Goal: Task Accomplishment & Management: Use online tool/utility

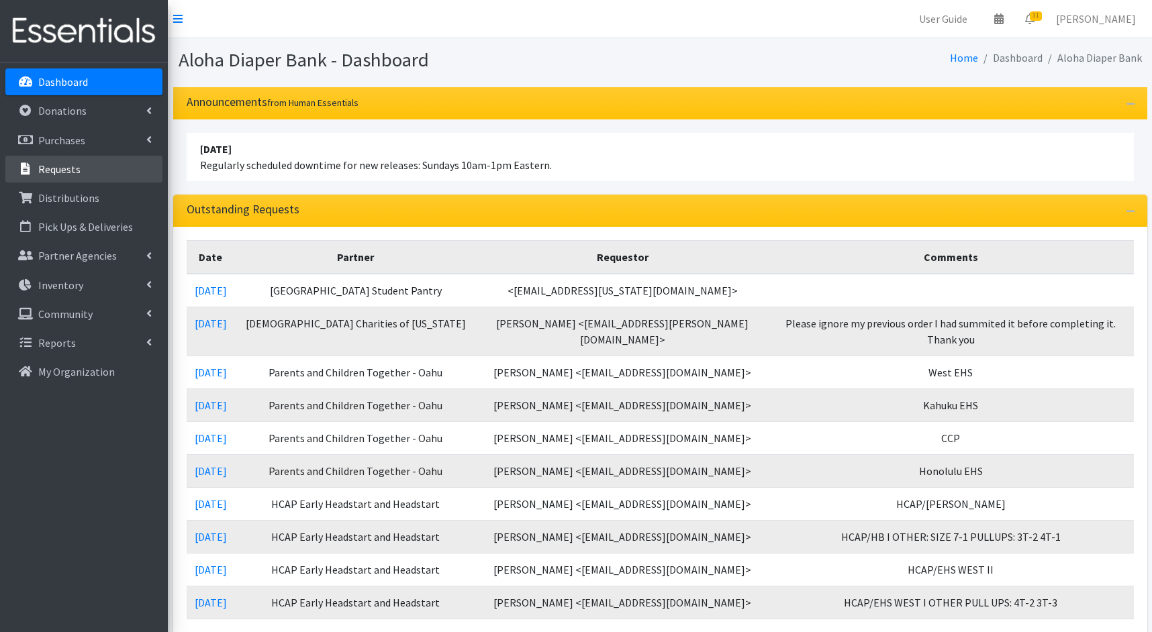
click at [62, 168] on p "Requests" at bounding box center [59, 168] width 42 height 13
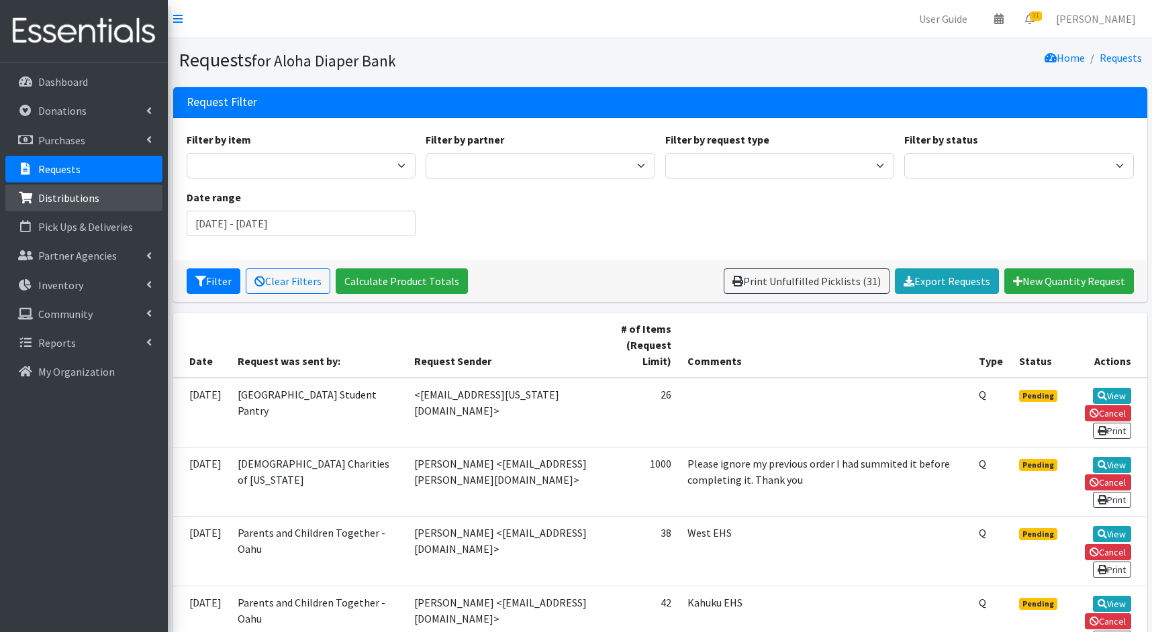
click at [103, 209] on link "Distributions" at bounding box center [83, 198] width 157 height 27
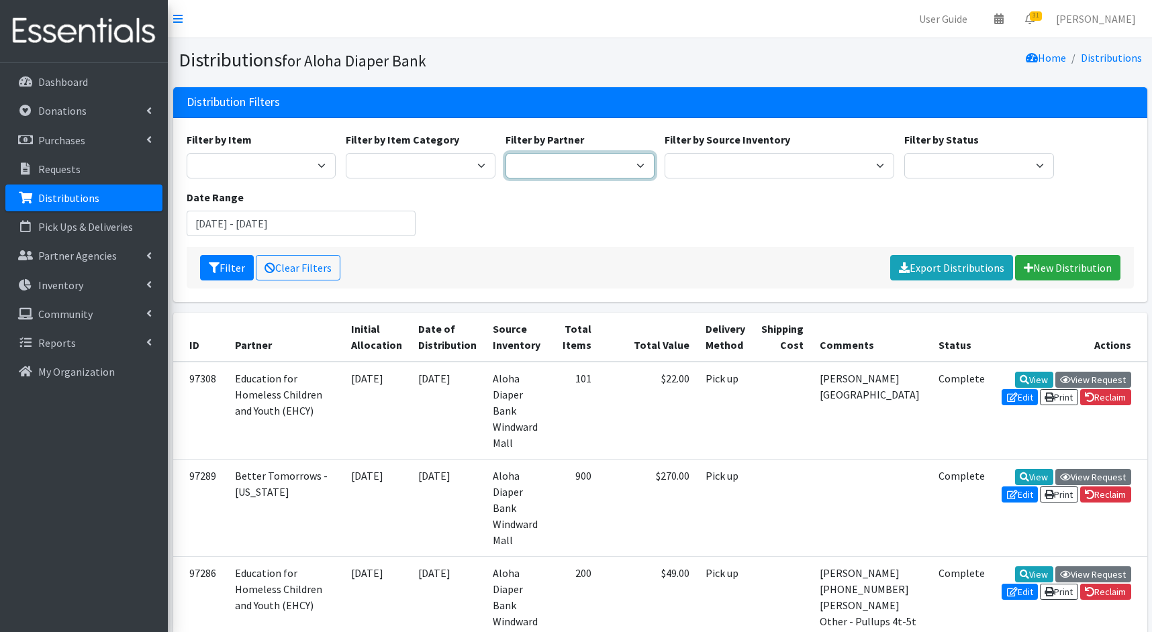
click at [616, 156] on select "Aloha Diaper Bank Maui Anne Komatsu Better Tomorrows - Hawaii BYU Student Outre…" at bounding box center [581, 166] width 150 height 26
select select "1731"
click at [506, 153] on select "Aloha Diaper Bank Maui Anne Komatsu Better Tomorrows - Hawaii BYU Student Outre…" at bounding box center [581, 166] width 150 height 26
click at [211, 267] on icon "submit" at bounding box center [214, 268] width 11 height 11
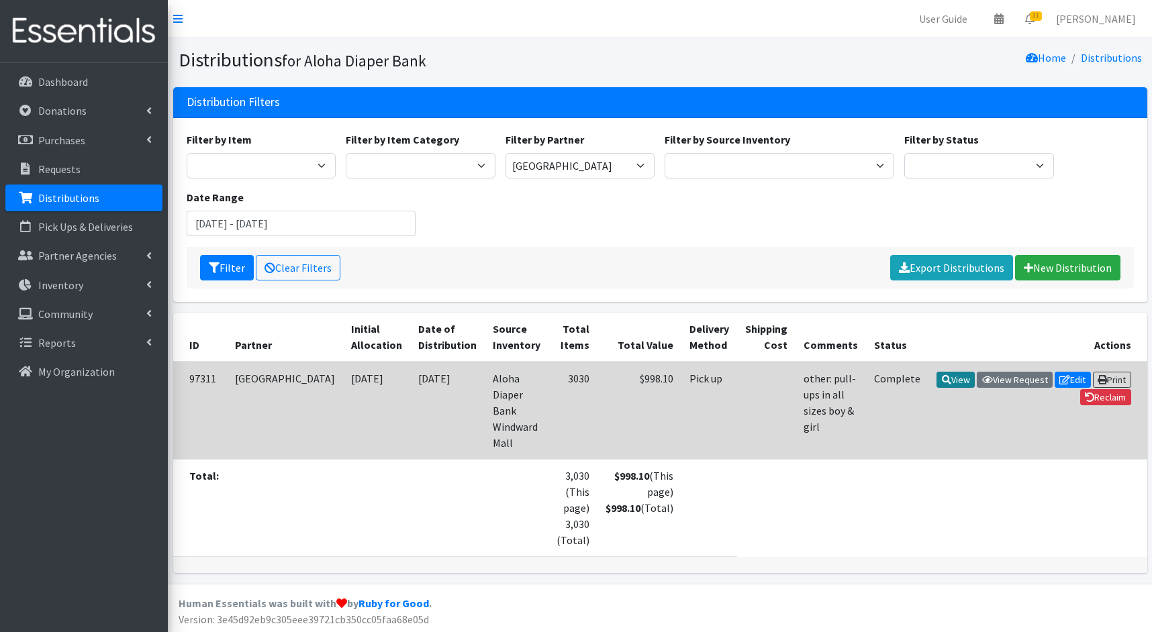
click at [953, 379] on link "View" at bounding box center [956, 380] width 38 height 16
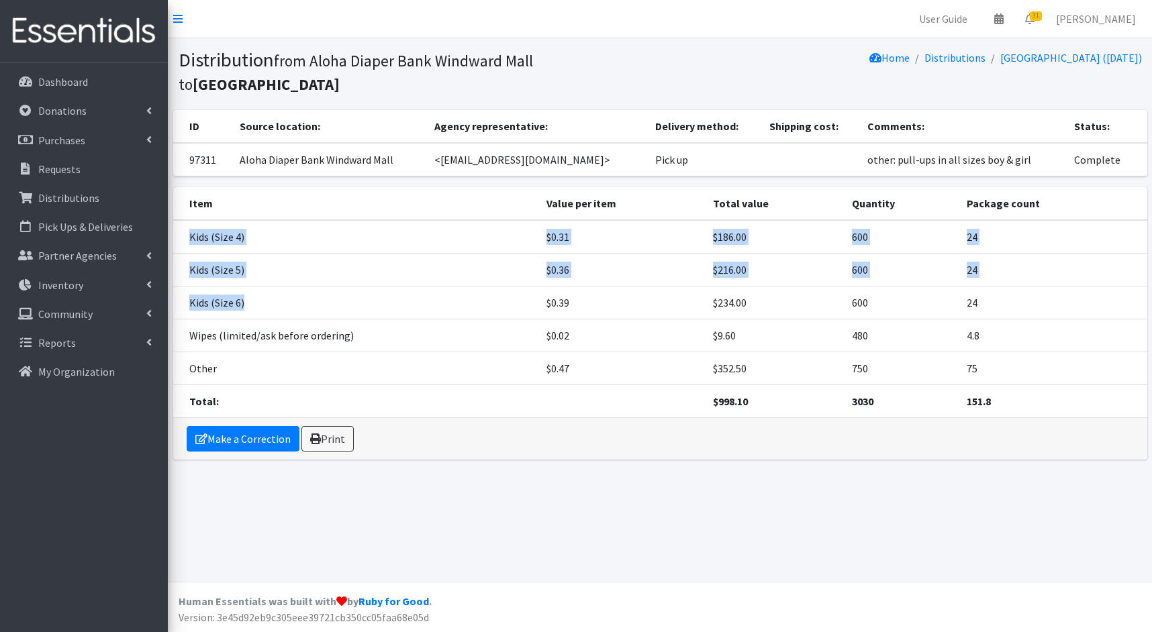
drag, startPoint x: 191, startPoint y: 238, endPoint x: 266, endPoint y: 299, distance: 97.3
click at [266, 299] on tbody "Kids (Size 4) $0.31 $186.00 600 24 Kids (Size 5) $0.36 $216.00 600 24 Kids (Siz…" at bounding box center [660, 319] width 974 height 198
click at [266, 299] on td "Kids (Size 6)" at bounding box center [355, 303] width 365 height 33
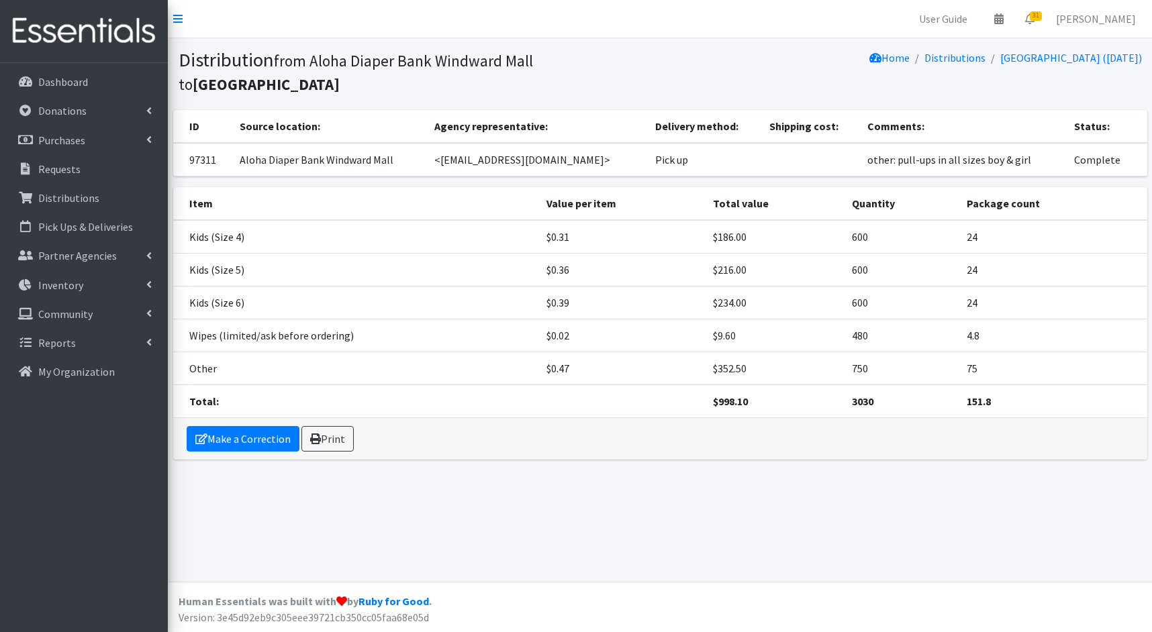
click at [258, 357] on td "Other" at bounding box center [355, 368] width 365 height 33
click at [432, 340] on td "Wipes (limited/ask before ordering)" at bounding box center [355, 336] width 365 height 33
